Goal: Task Accomplishment & Management: Manage account settings

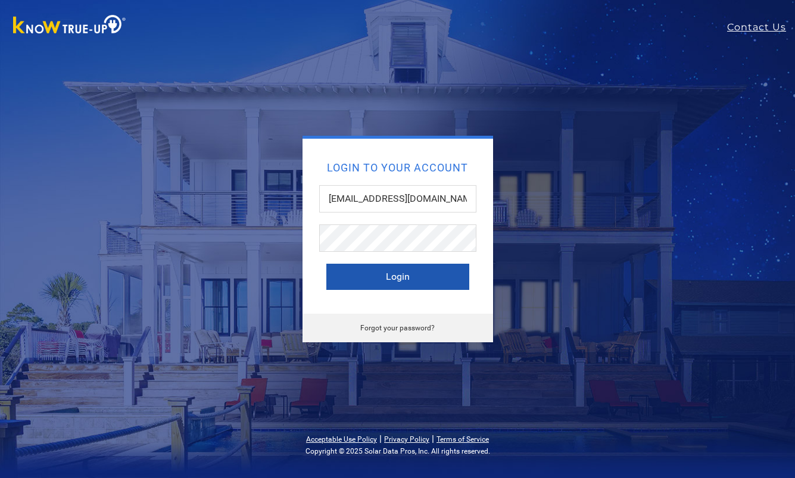
click at [369, 275] on button "Login" at bounding box center [397, 277] width 143 height 26
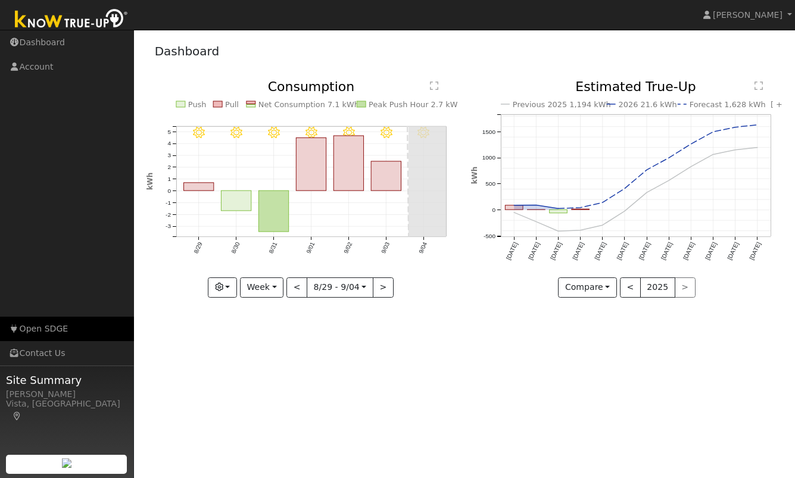
click at [48, 332] on link "Open SDGE" at bounding box center [67, 329] width 134 height 24
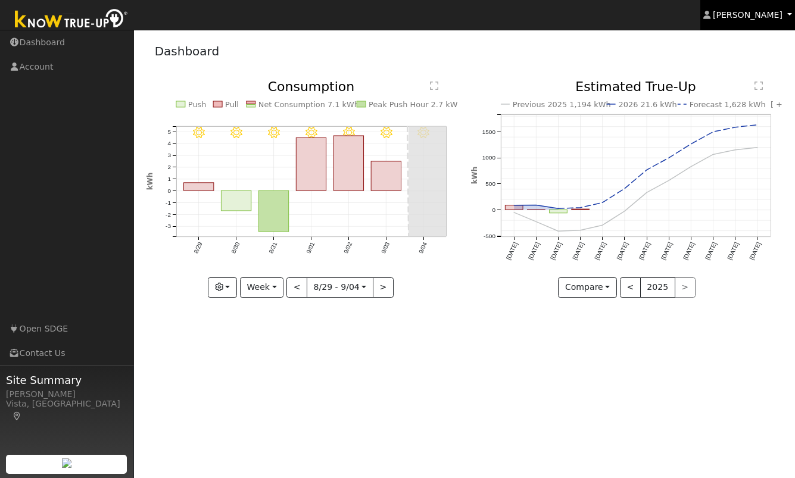
click at [765, 23] on link "[PERSON_NAME]" at bounding box center [747, 15] width 95 height 30
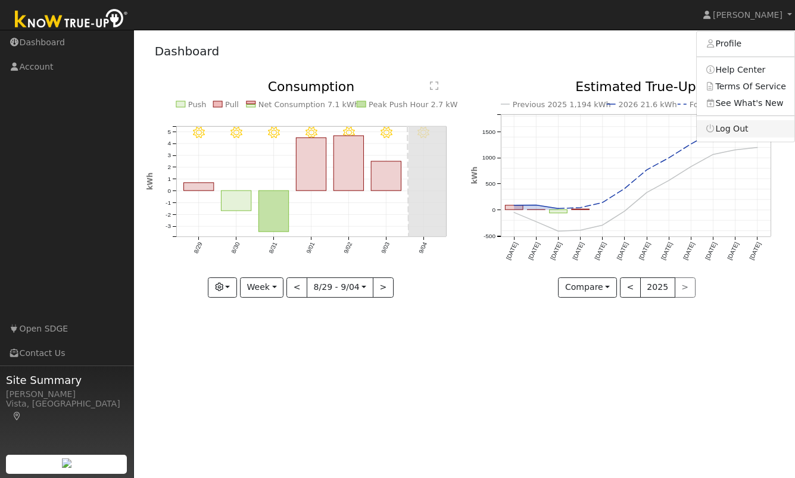
click at [725, 130] on link "Log Out" at bounding box center [746, 128] width 98 height 17
